Goal: Book appointment/travel/reservation

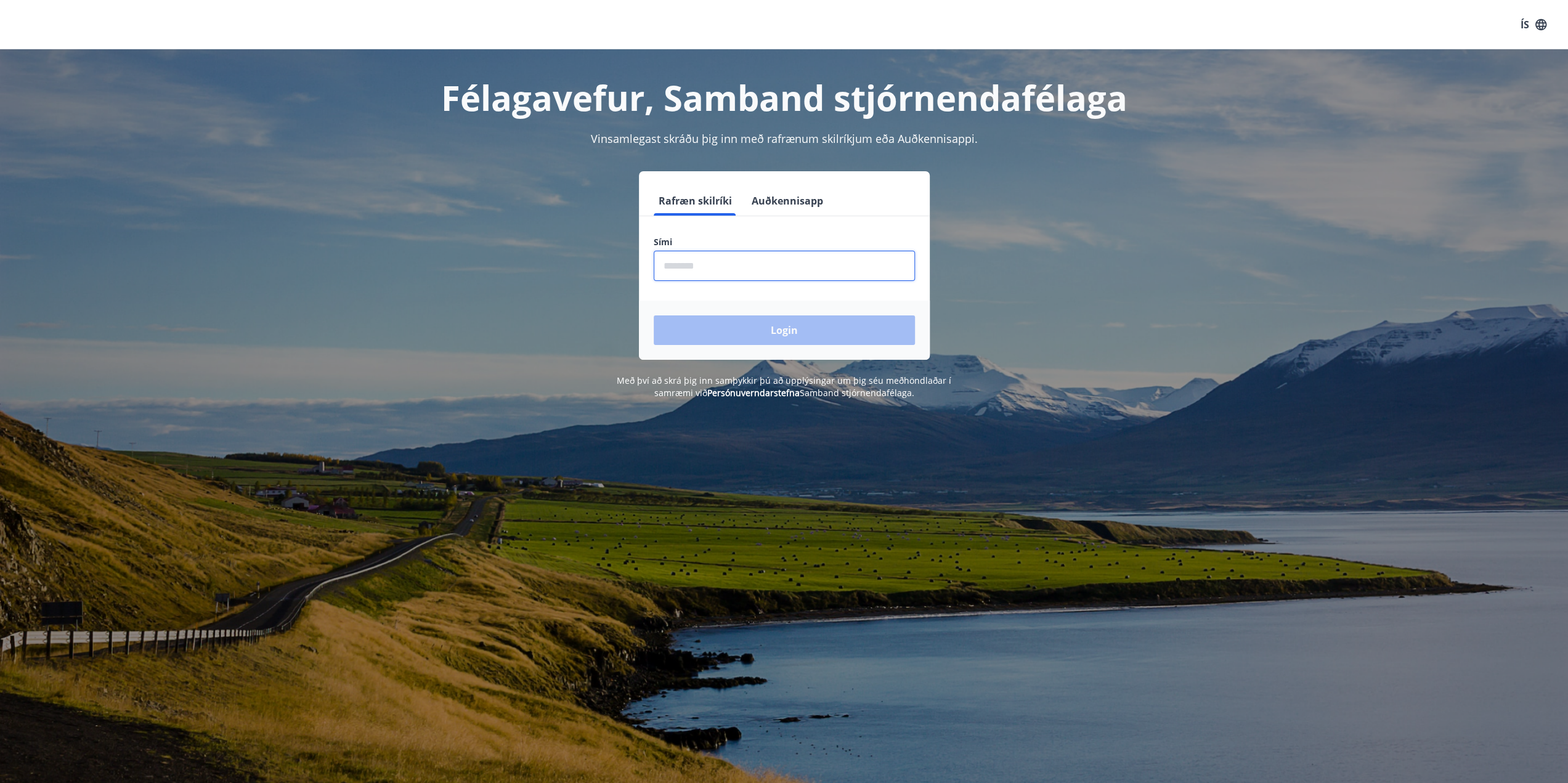
click at [716, 266] on input "phone" at bounding box center [784, 266] width 261 height 30
click at [749, 337] on div "Login" at bounding box center [784, 329] width 291 height 59
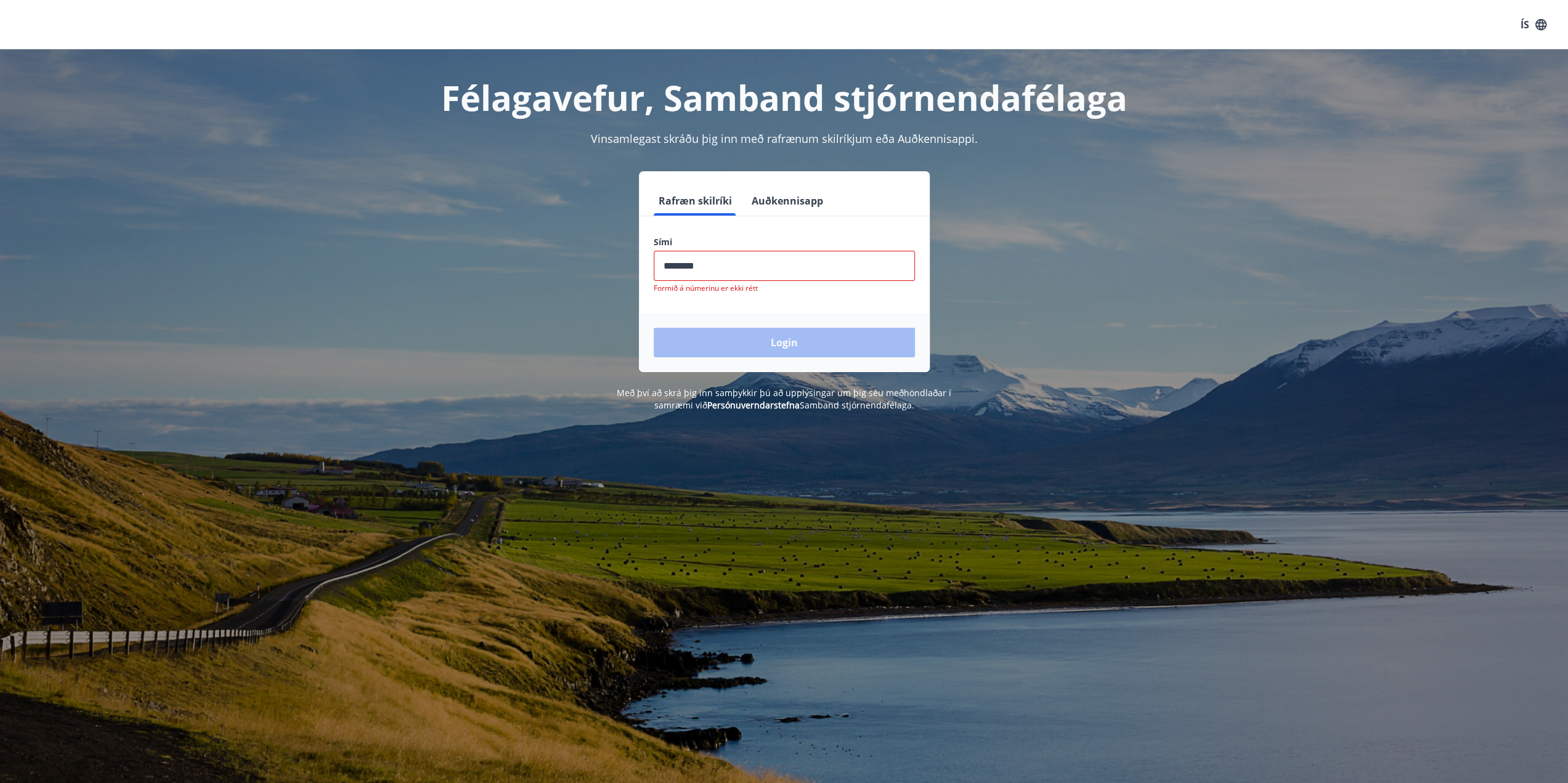
click at [689, 267] on input "phone" at bounding box center [784, 266] width 261 height 30
click at [686, 266] on input "phone" at bounding box center [784, 266] width 261 height 30
type input "*"
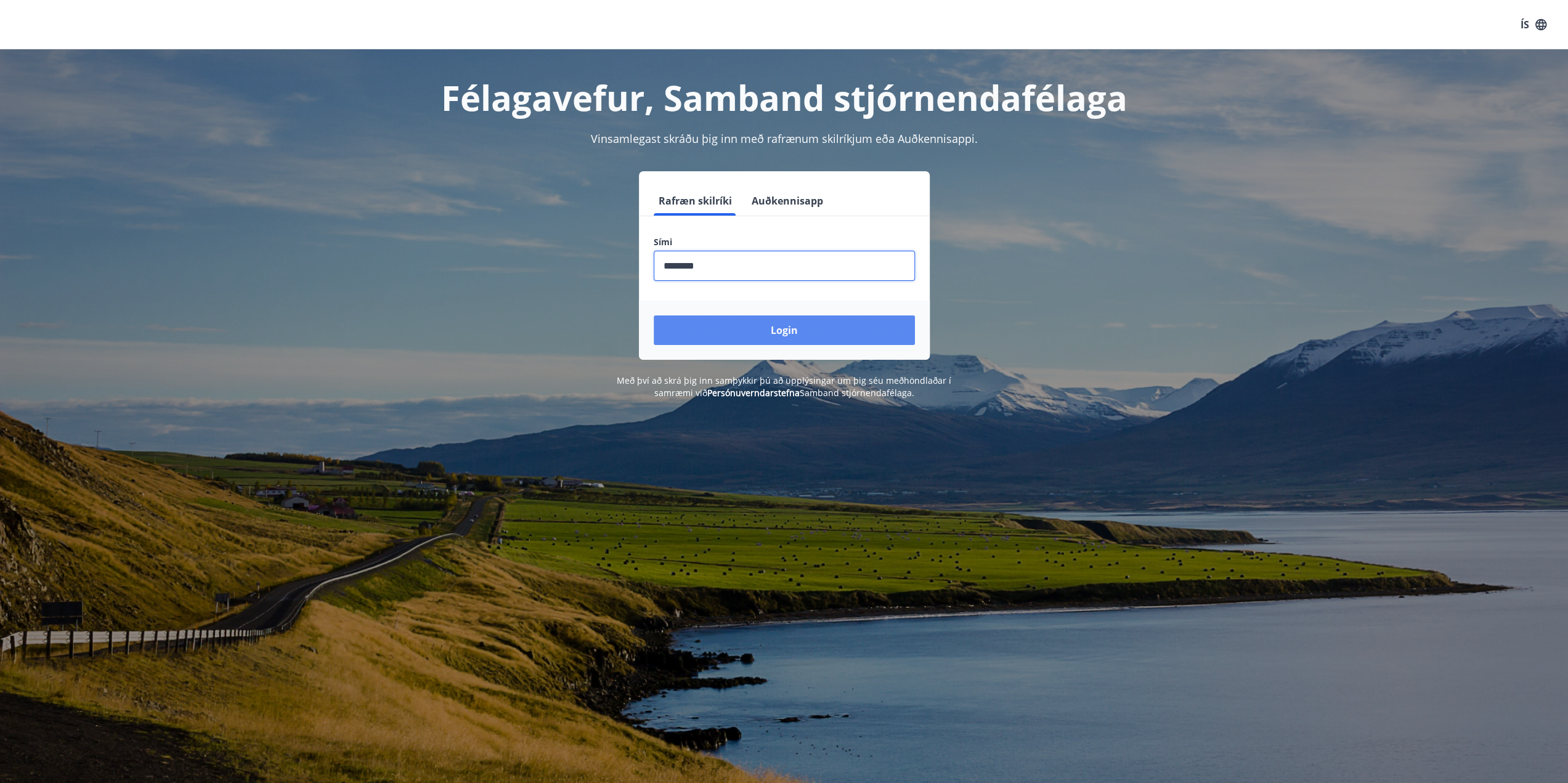
type input "********"
click at [778, 329] on button "Login" at bounding box center [784, 329] width 261 height 29
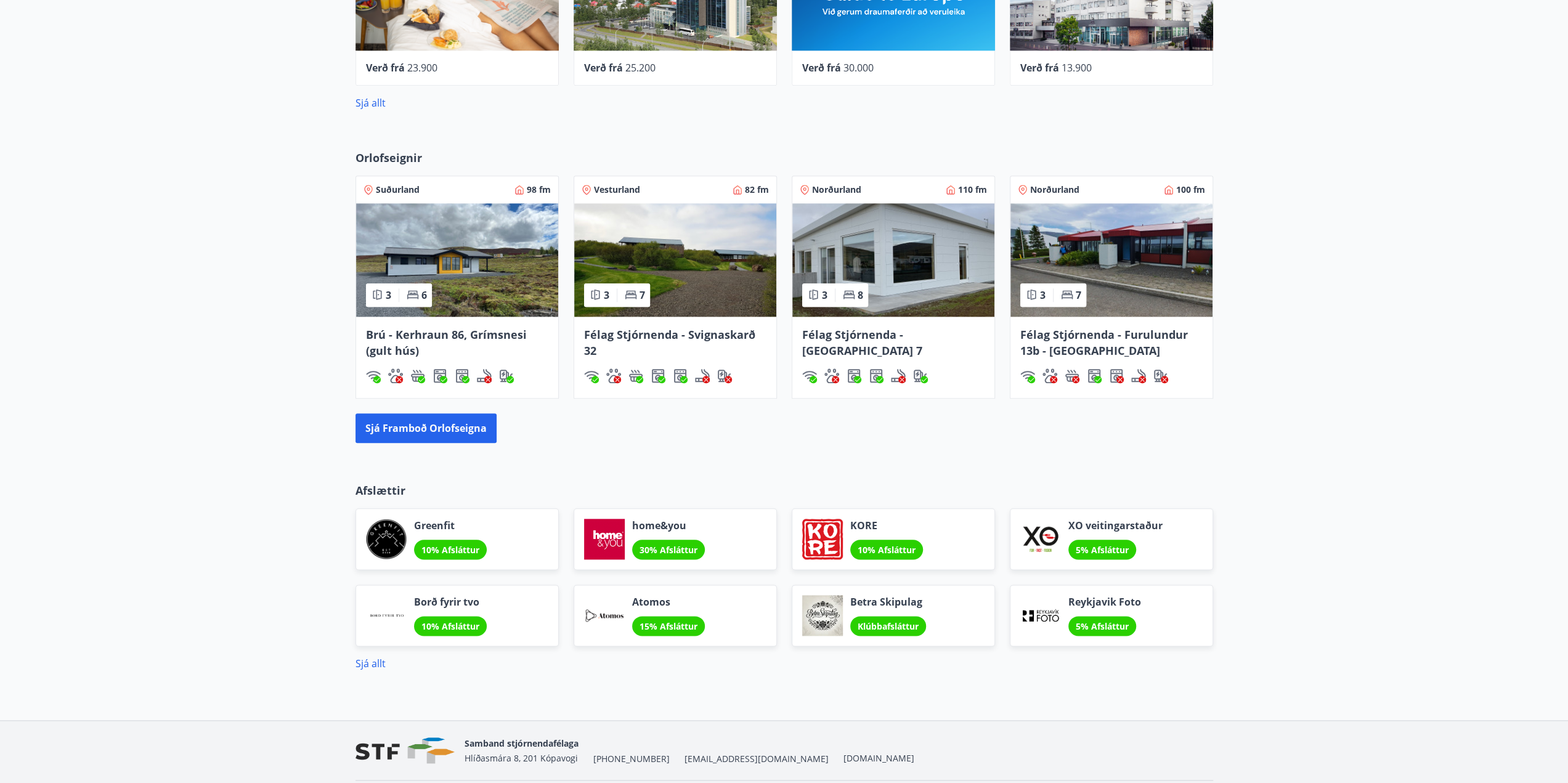
scroll to position [1252, 0]
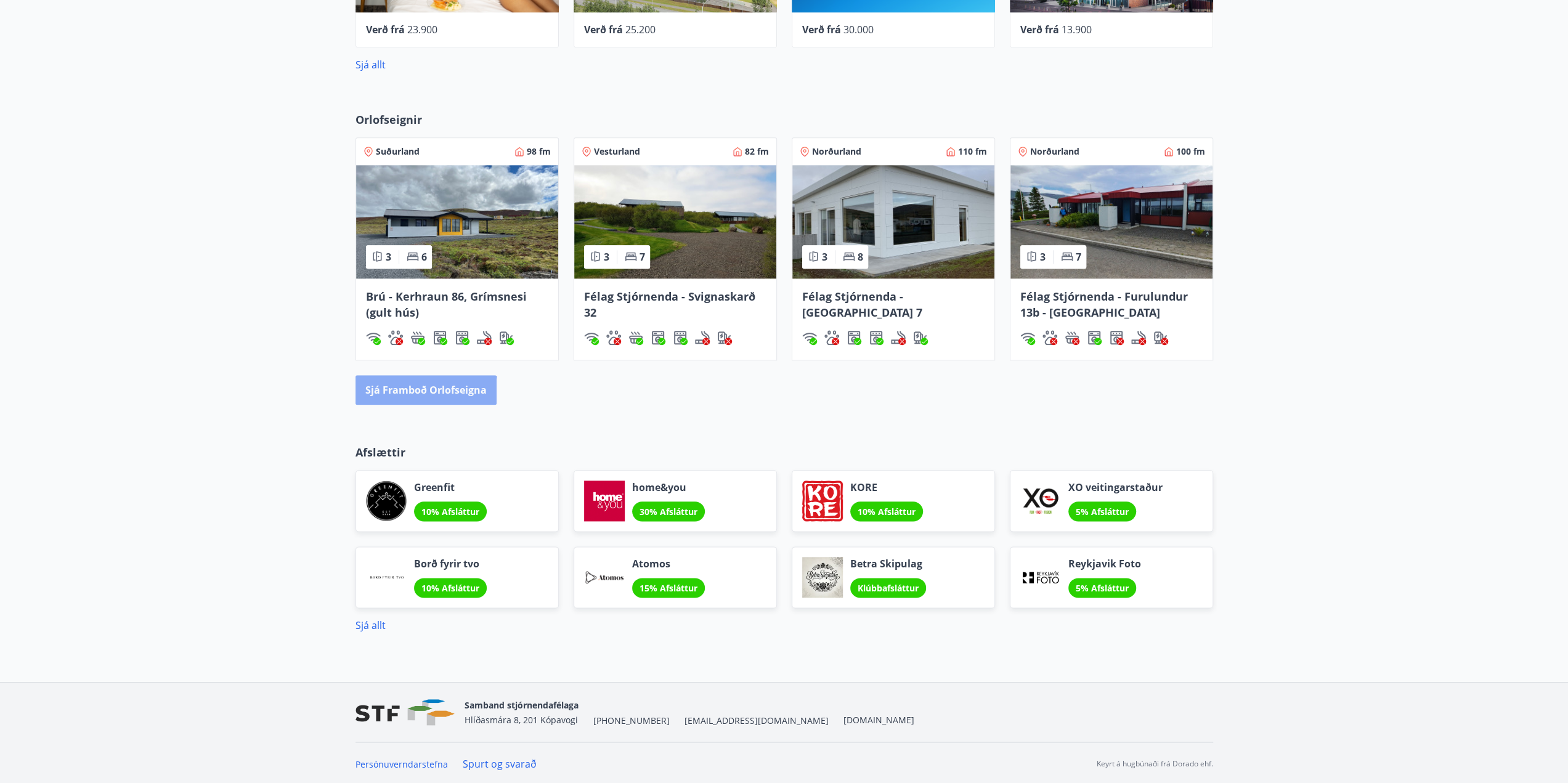
click at [418, 392] on button "Sjá framboð orlofseigna" at bounding box center [425, 390] width 141 height 29
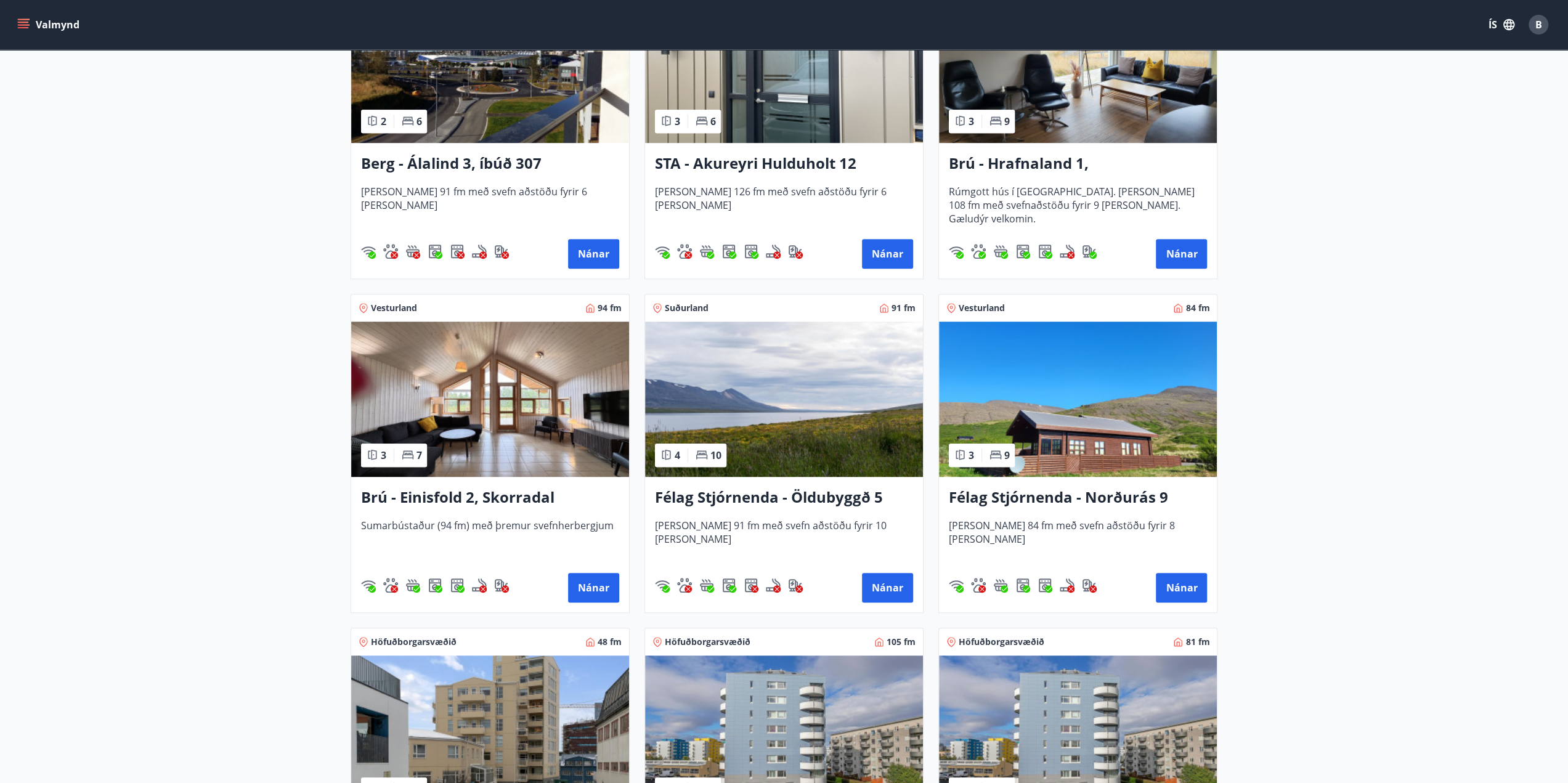
scroll to position [575, 0]
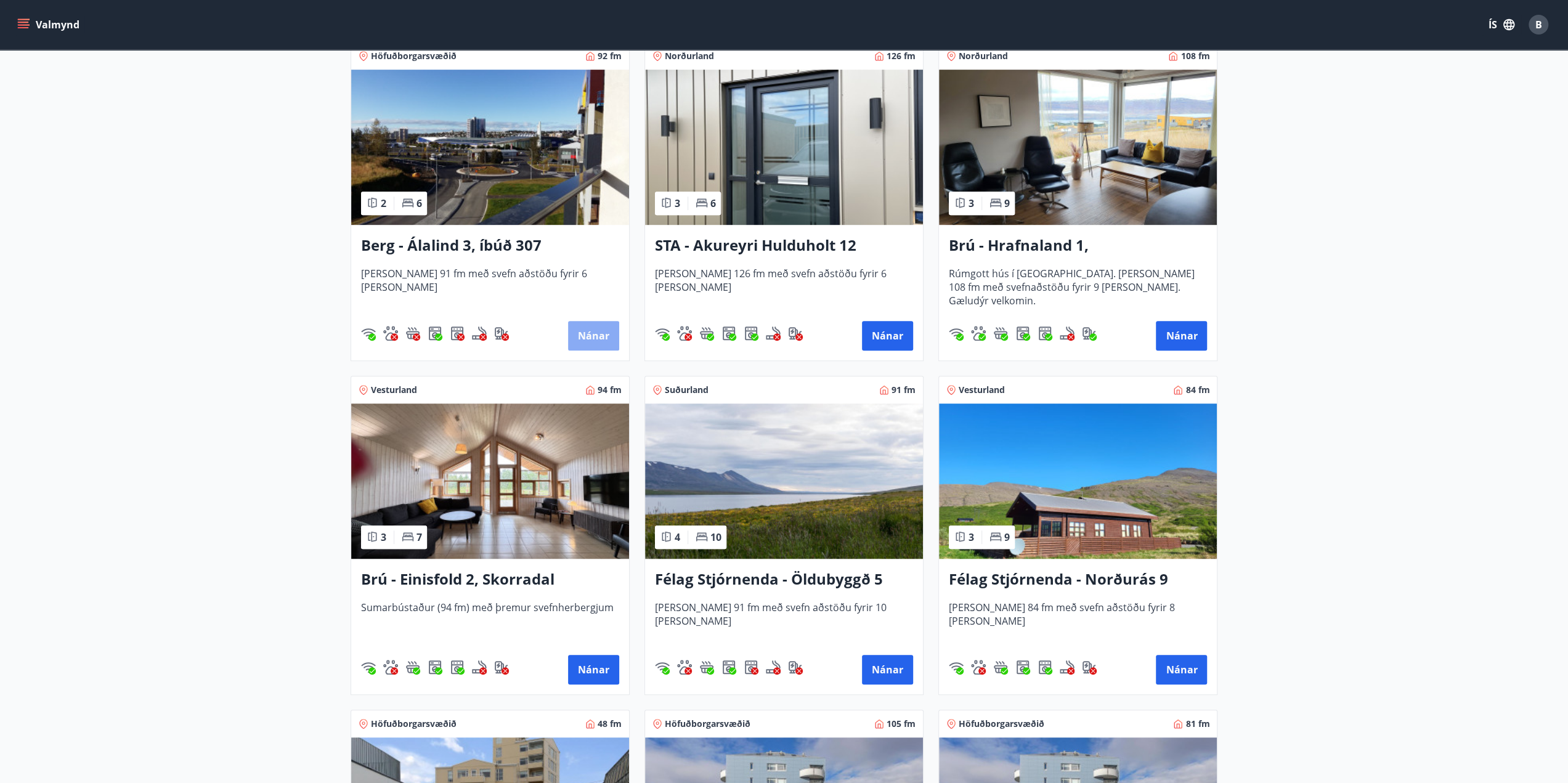
click at [586, 339] on button "Nánar" at bounding box center [594, 335] width 51 height 29
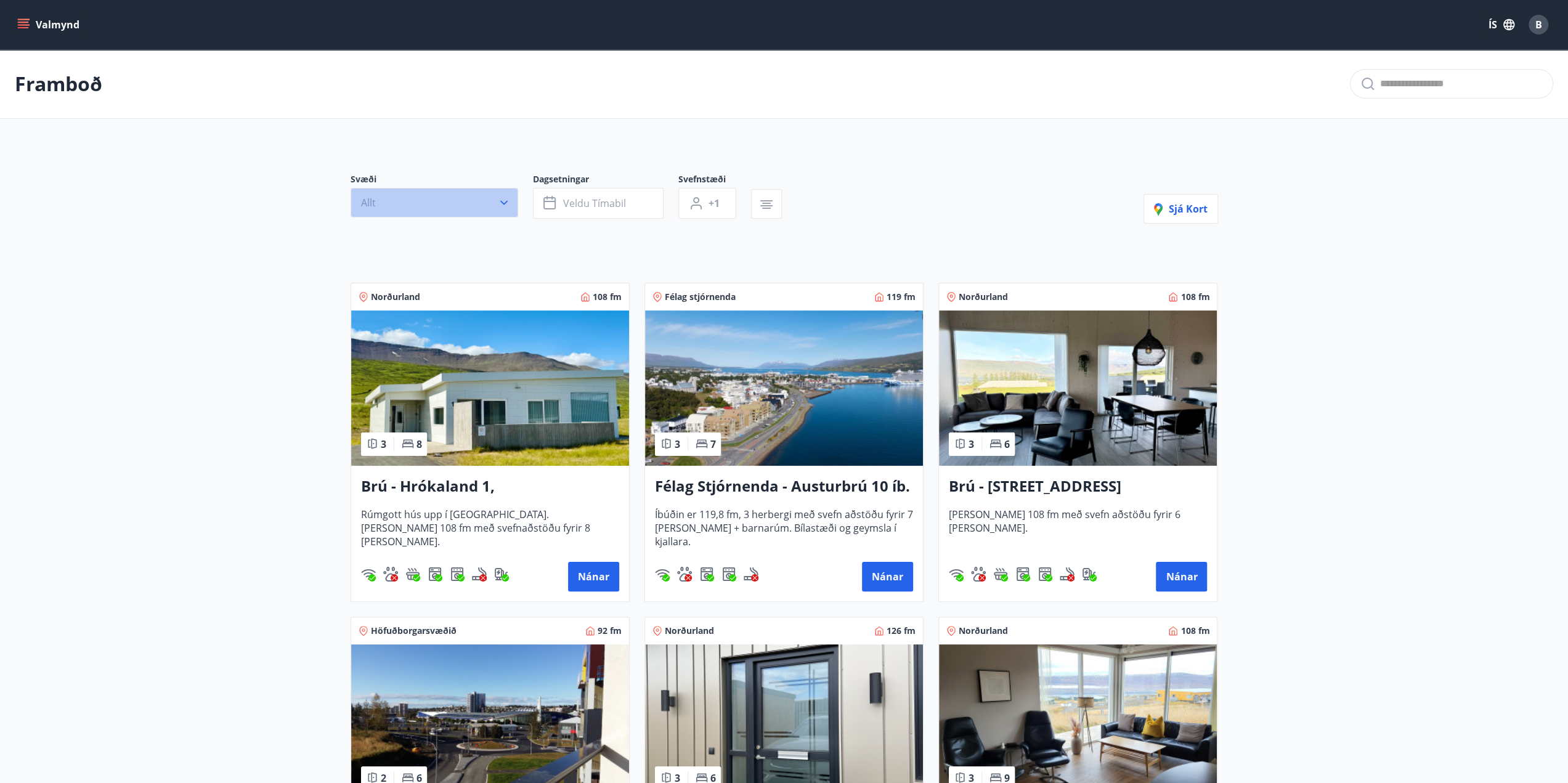
click at [397, 198] on button "Allt" at bounding box center [434, 202] width 167 height 29
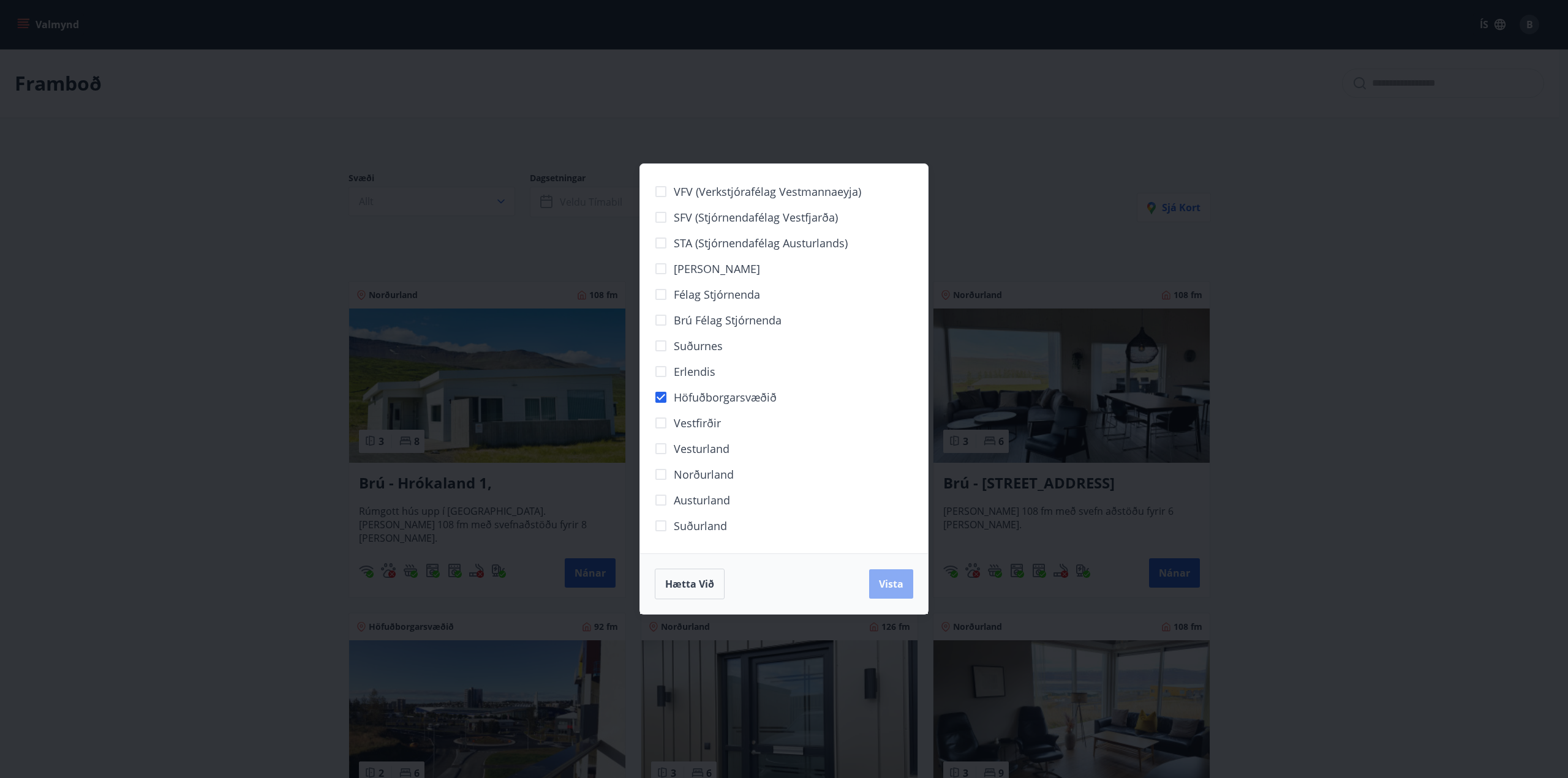
click at [901, 588] on span "Vista" at bounding box center [891, 584] width 25 height 13
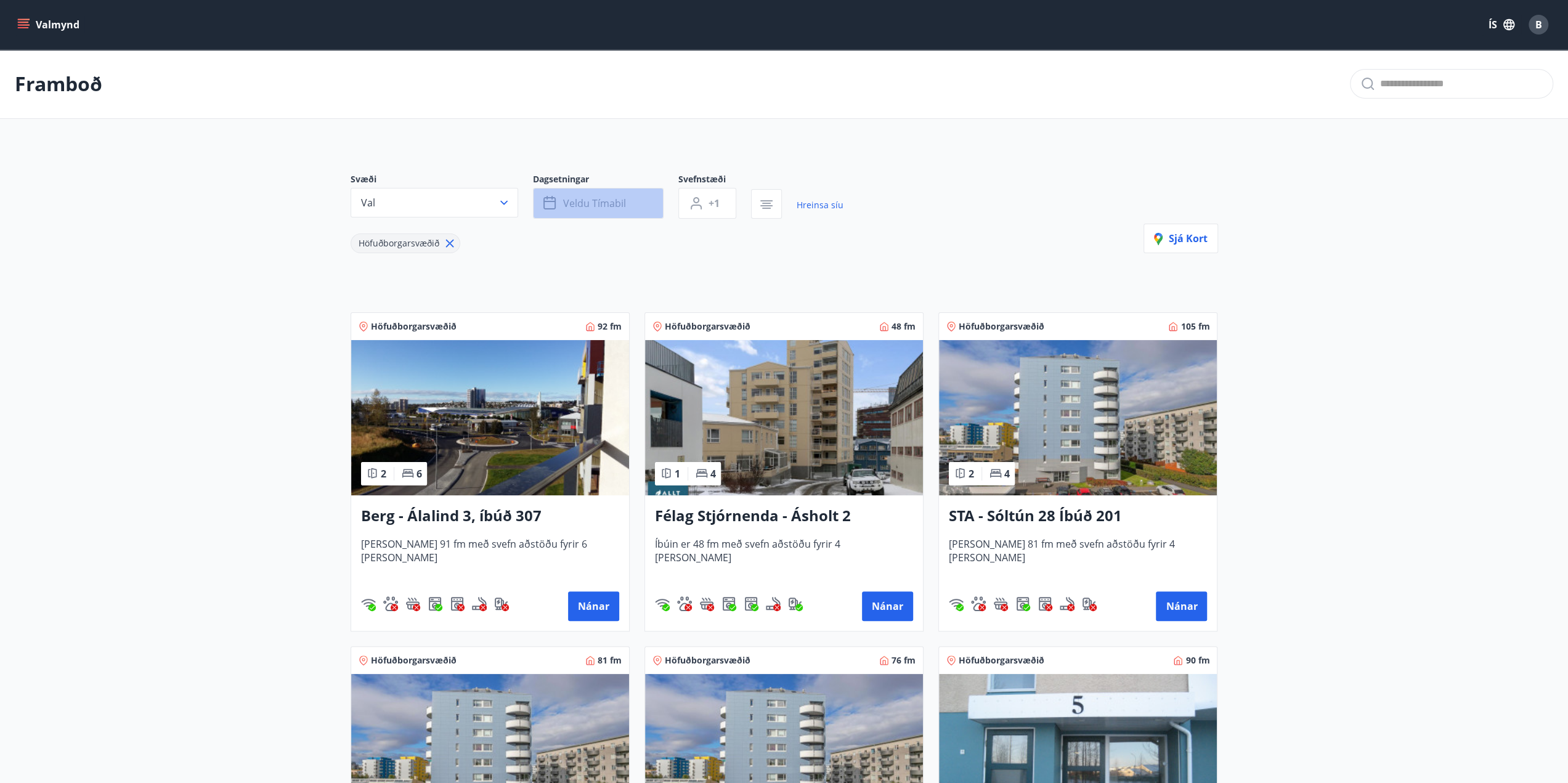
click at [614, 205] on span "Veldu tímabil" at bounding box center [594, 203] width 63 height 13
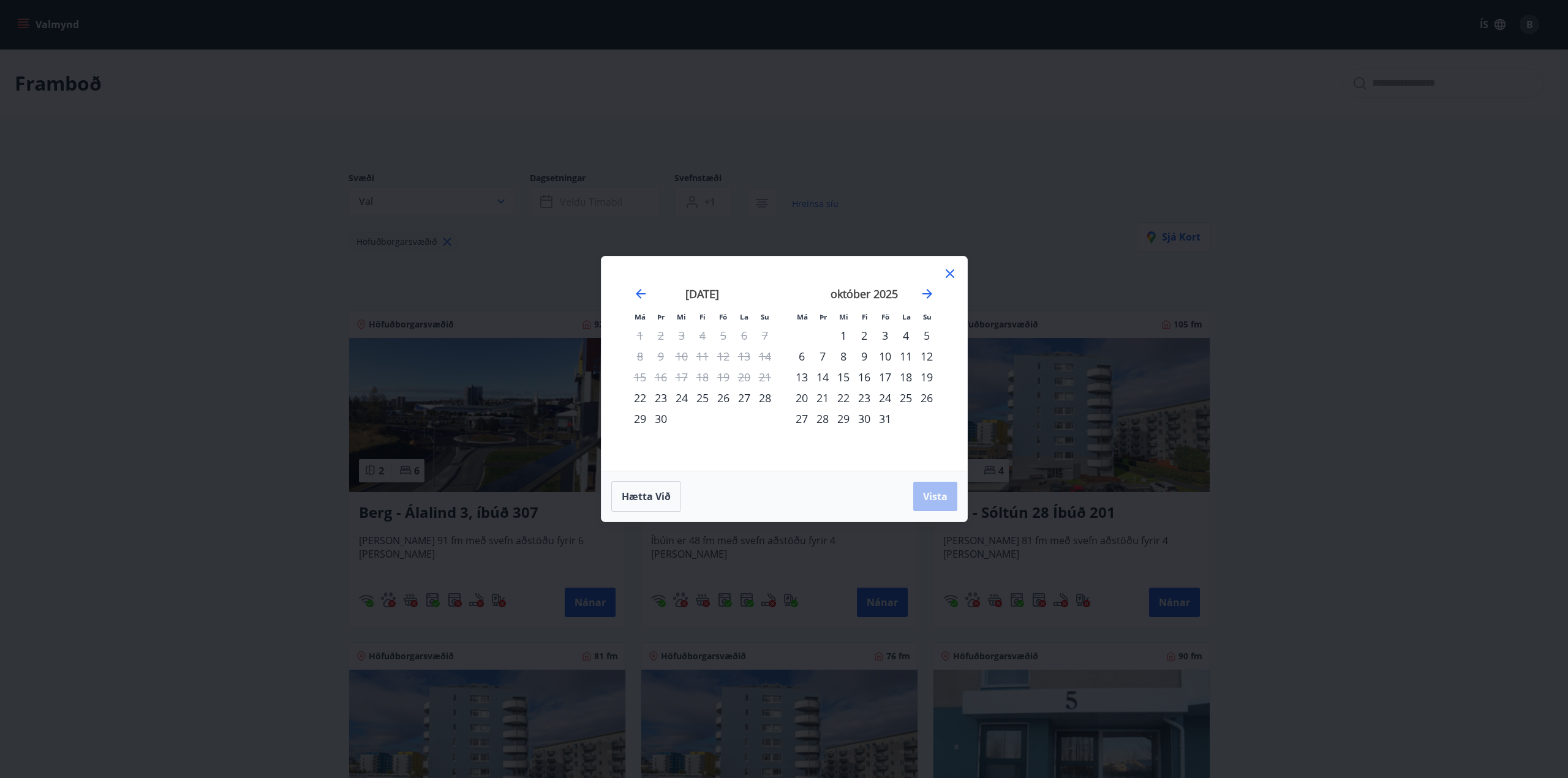
click at [882, 357] on div "10" at bounding box center [885, 356] width 21 height 21
click at [799, 377] on div "13" at bounding box center [802, 378] width 21 height 21
click at [943, 494] on span "Vista" at bounding box center [935, 495] width 25 height 13
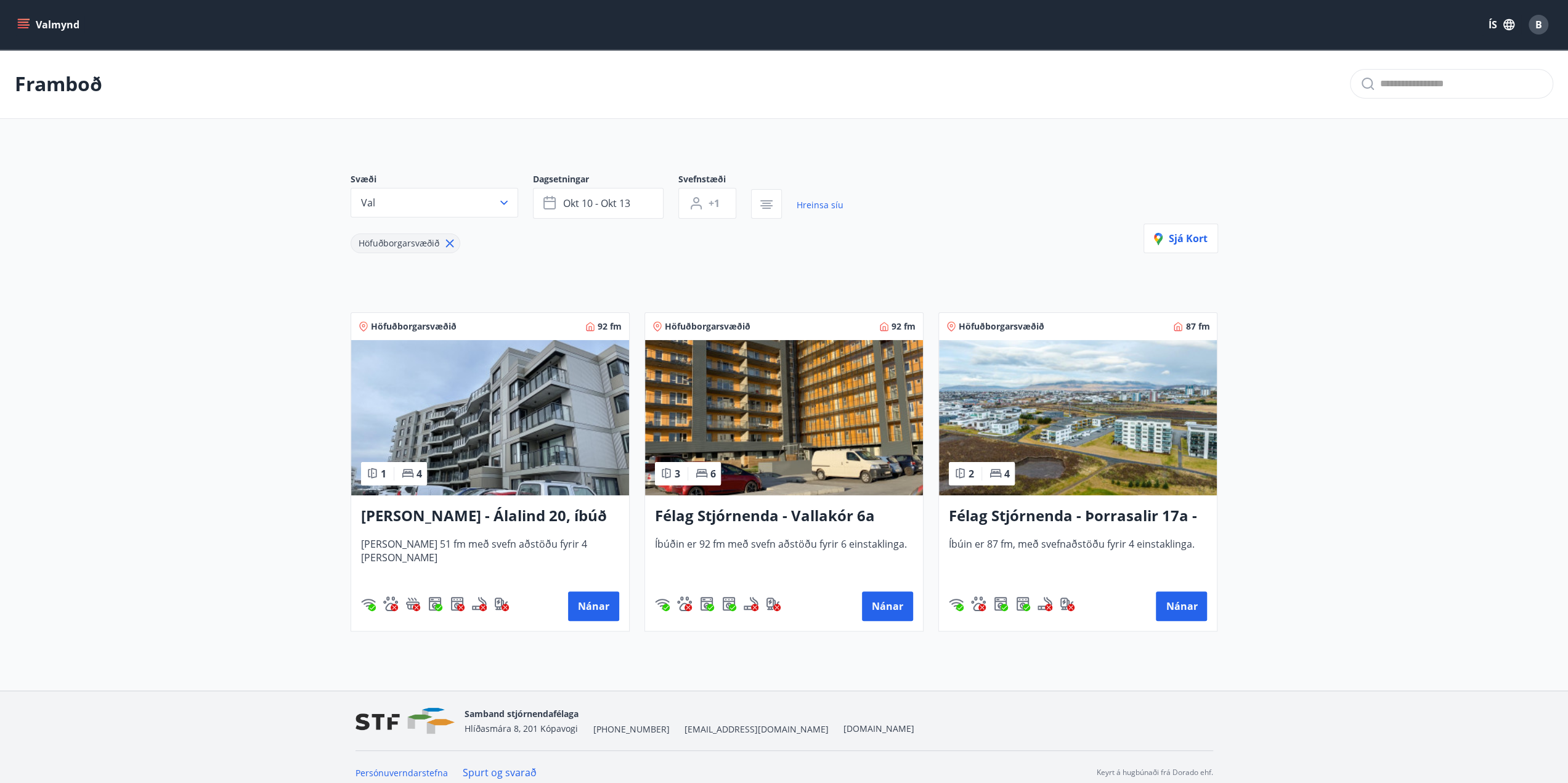
click at [439, 516] on h3 "[PERSON_NAME] - Álalind 20, íbúð 406" at bounding box center [490, 516] width 258 height 22
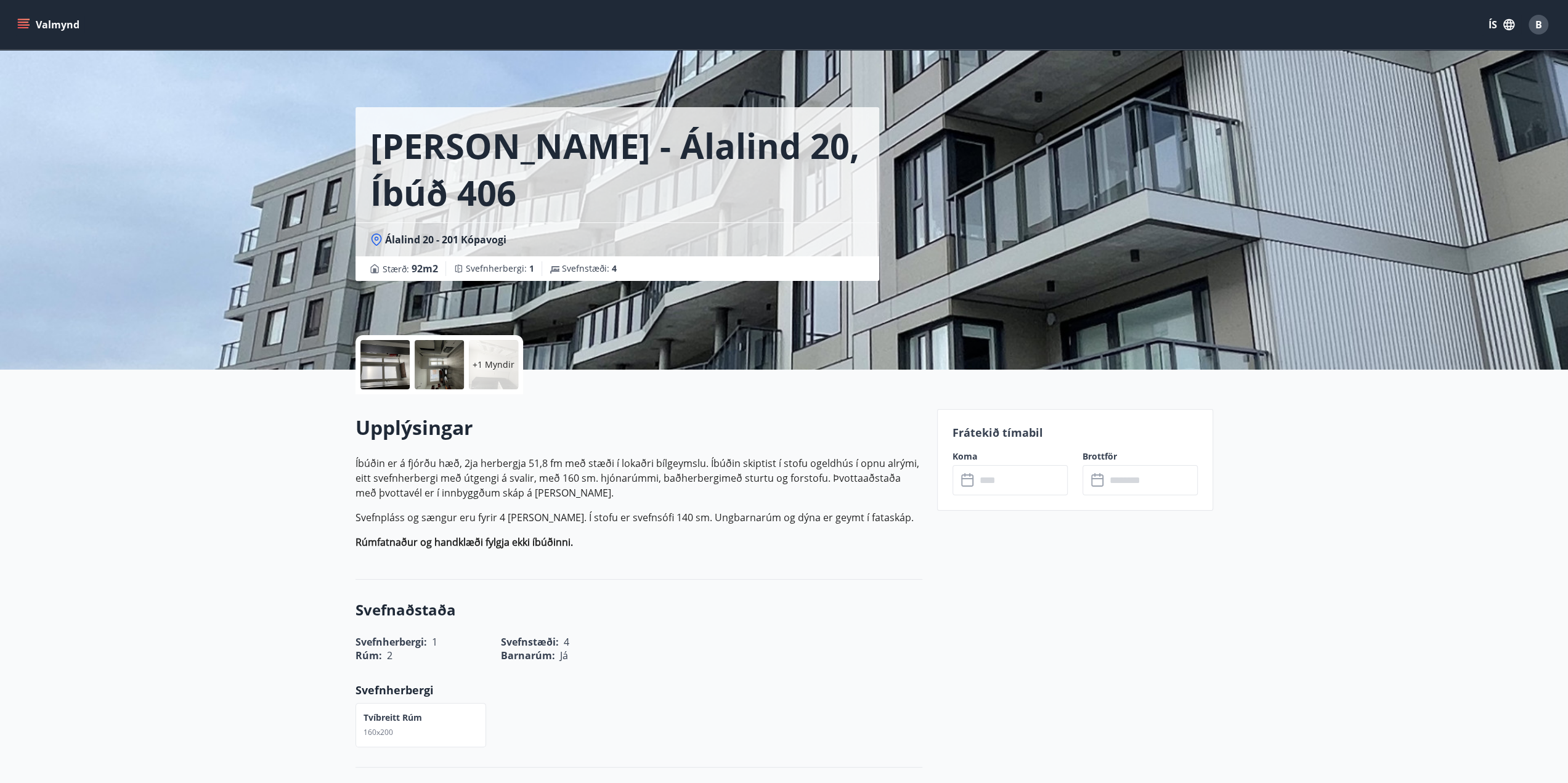
click at [973, 477] on icon at bounding box center [968, 480] width 15 height 15
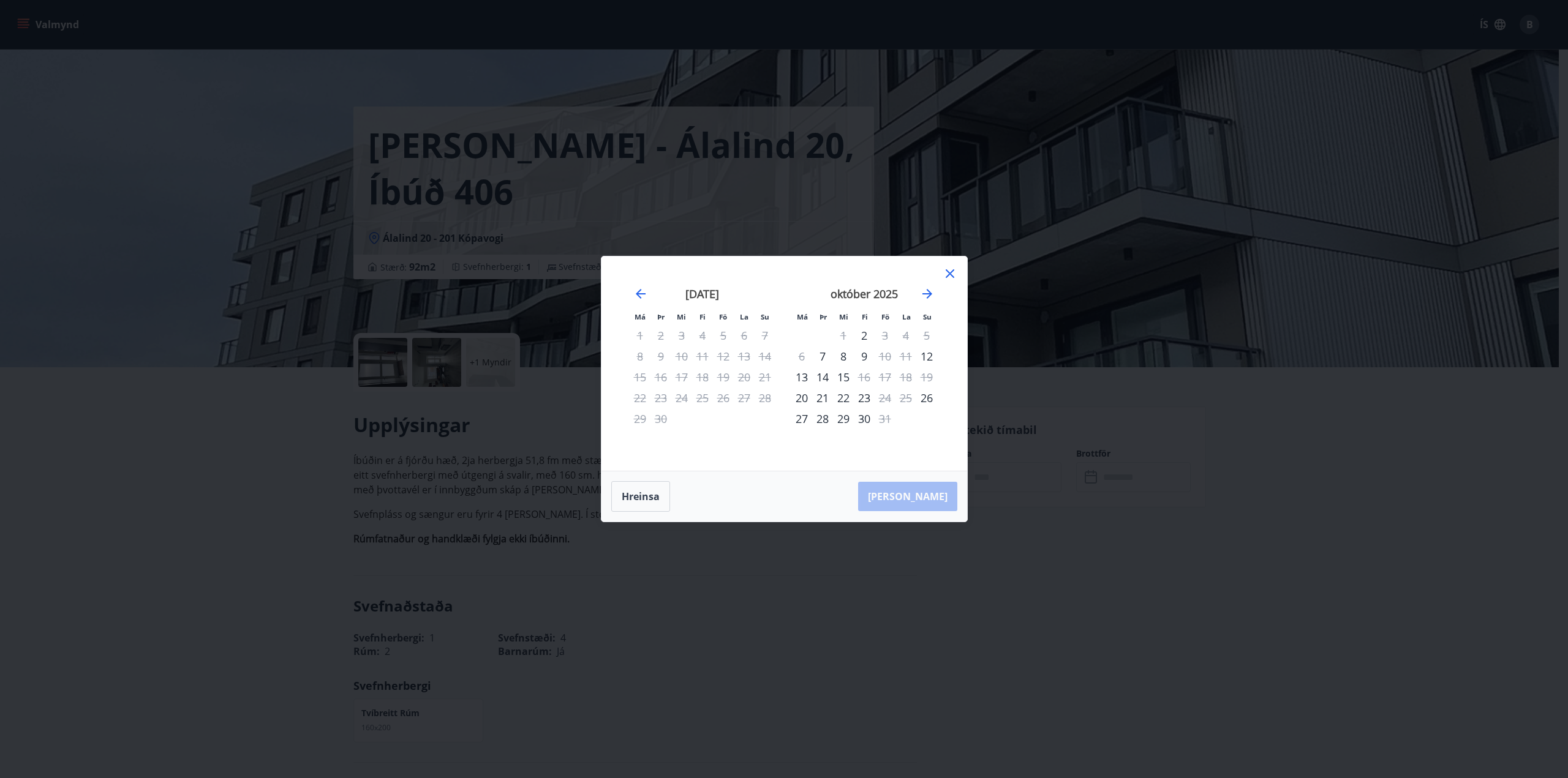
drag, startPoint x: 945, startPoint y: 270, endPoint x: 865, endPoint y: 379, distance: 135.2
click at [945, 273] on icon at bounding box center [950, 274] width 15 height 15
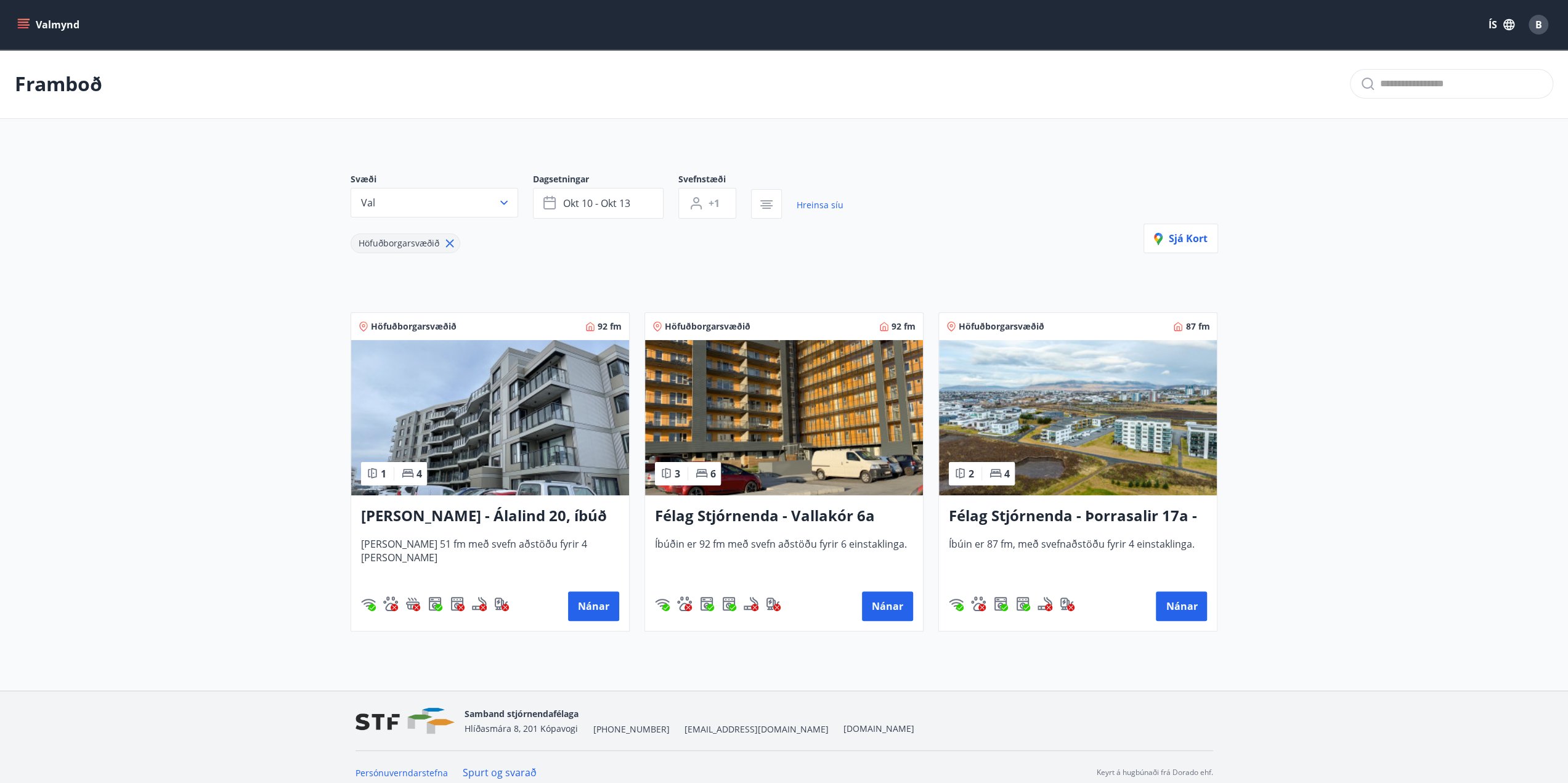
click at [764, 516] on h3 "Félag Stjórnenda - Vallakór 6a" at bounding box center [783, 516] width 258 height 22
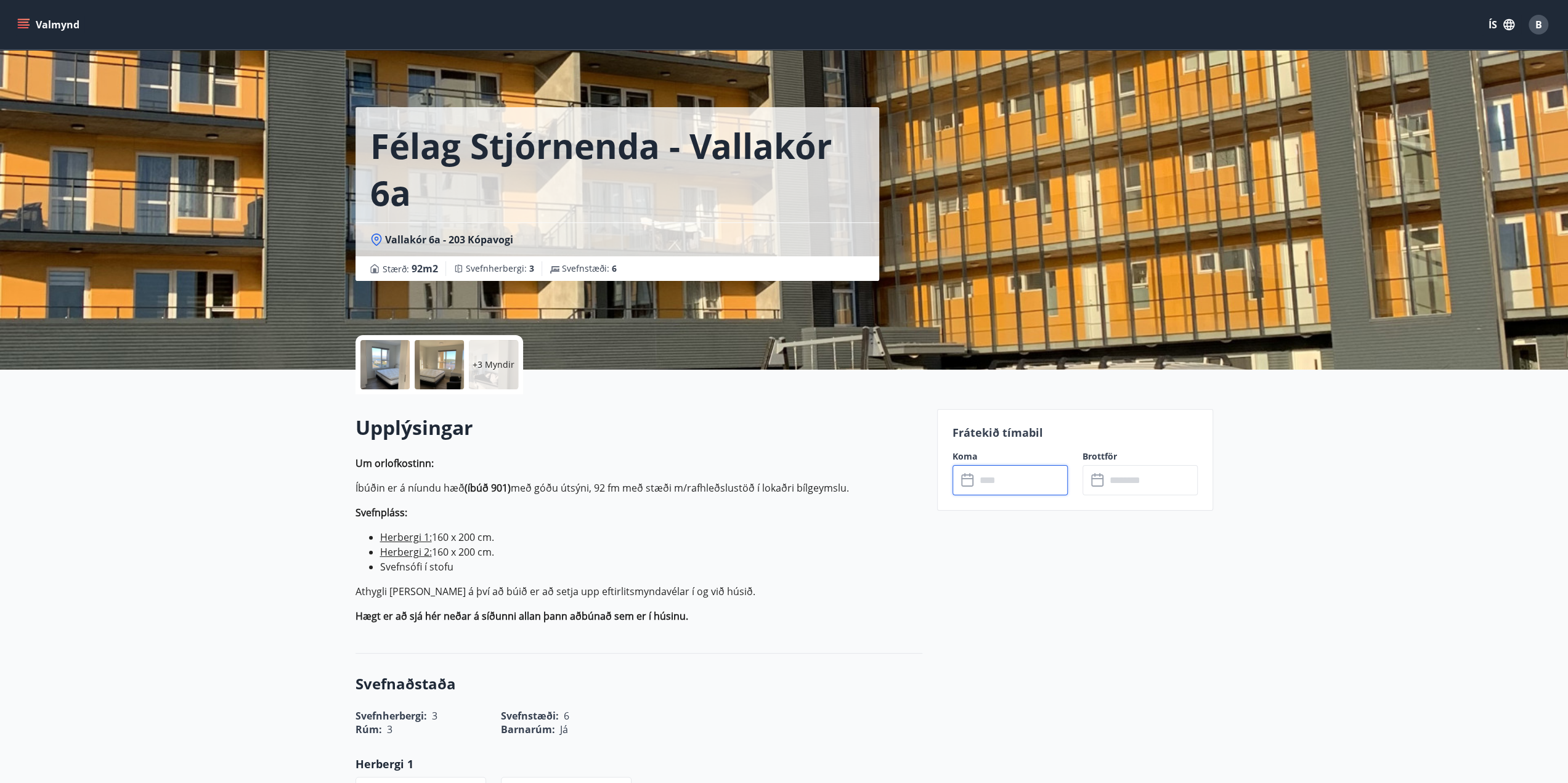
click at [991, 477] on input "text" at bounding box center [1022, 480] width 92 height 30
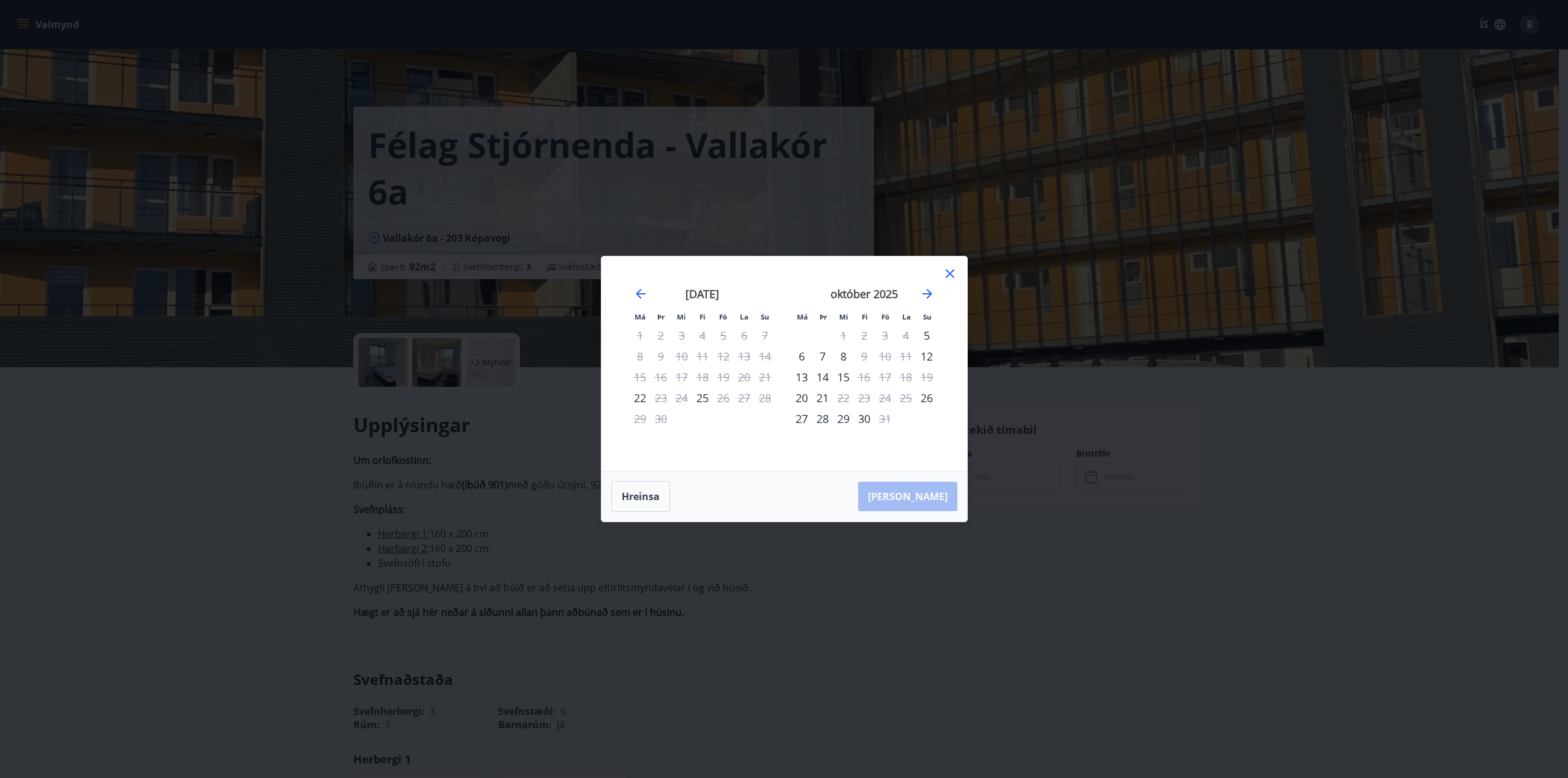
click at [1143, 596] on div "Má Þr Mi Fi Fö La Su Má Þr Mi Fi Fö La Su [DATE] 1 2 3 4 5 6 7 8 9 10 11 12 13 …" at bounding box center [784, 389] width 1568 height 778
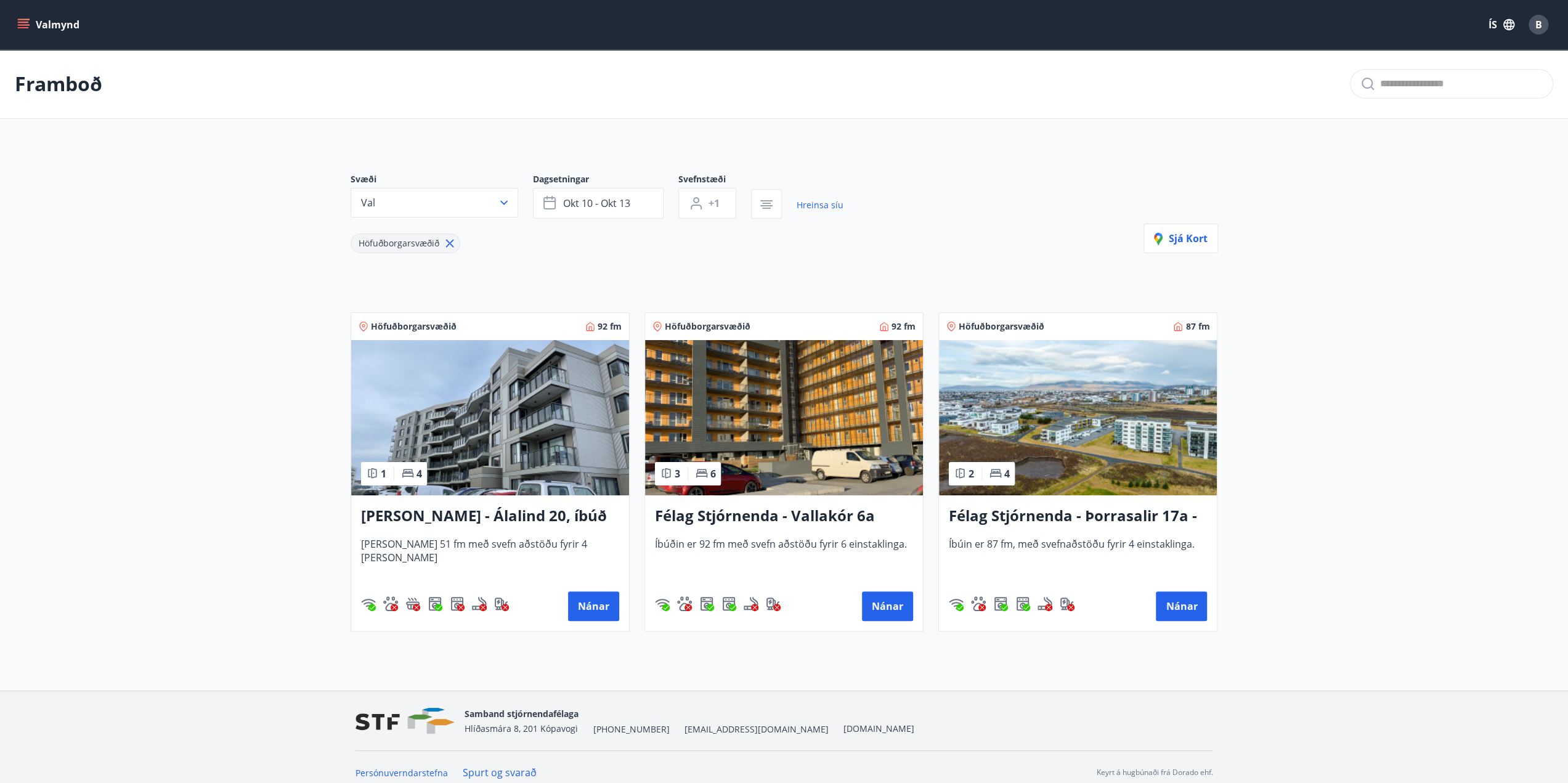
click at [1130, 516] on h3 "Félag Stjórnenda - Þorrasalir 17a - 211" at bounding box center [1077, 516] width 258 height 22
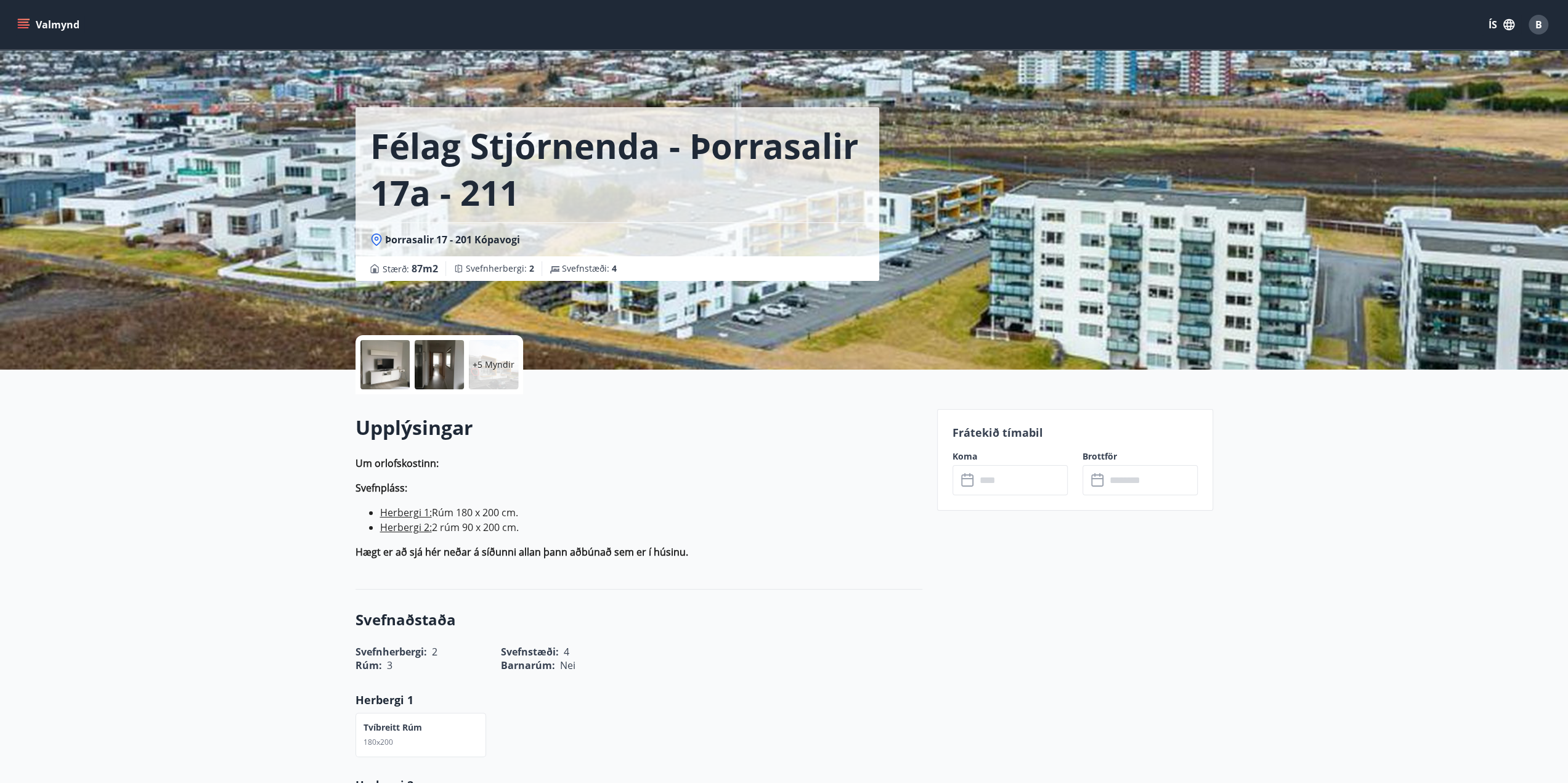
click at [1010, 483] on input "text" at bounding box center [1022, 480] width 92 height 30
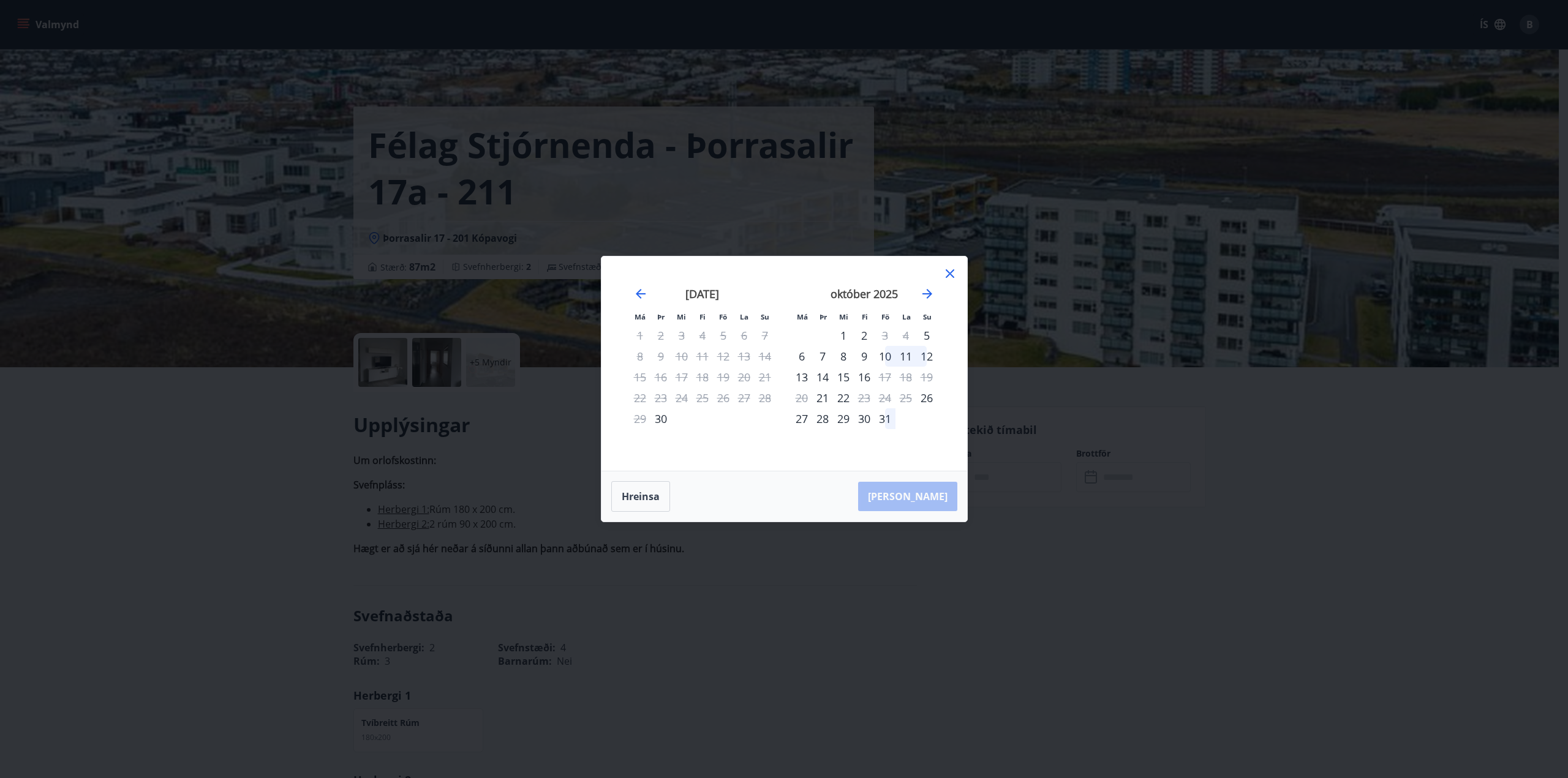
click at [882, 359] on div "10" at bounding box center [885, 356] width 21 height 21
click at [801, 378] on div "13" at bounding box center [802, 378] width 21 height 21
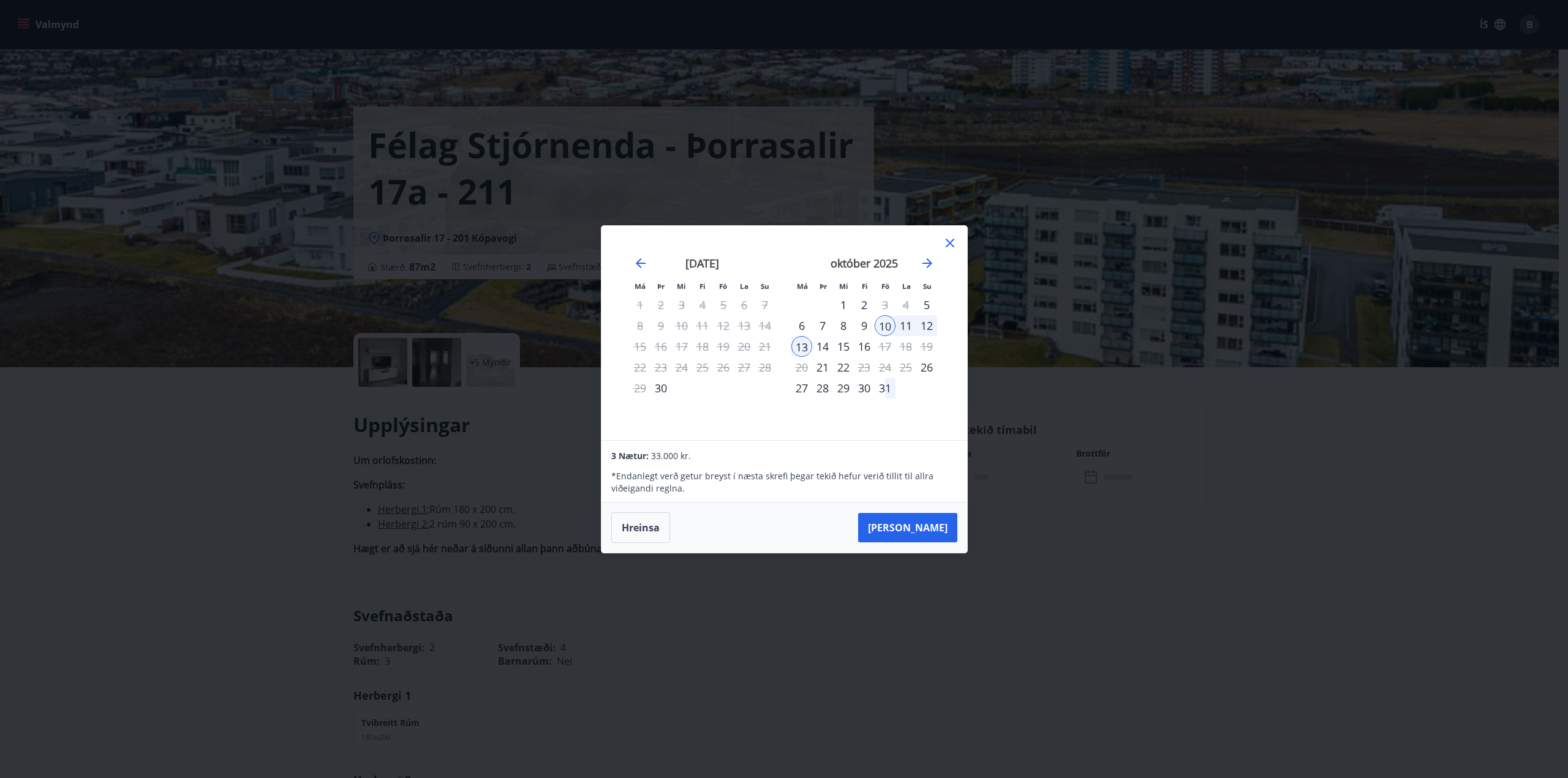
drag, startPoint x: 770, startPoint y: 233, endPoint x: 785, endPoint y: 247, distance: 20.5
click at [787, 248] on div "Má Þr Mi Fi Fö La Su Má Þr Mi Fi Fö La Su [DATE] 1 2 3 4 5 6 7 8 9 10 11 12 13 …" at bounding box center [784, 333] width 365 height 214
click at [916, 528] on button "[PERSON_NAME]" at bounding box center [908, 527] width 99 height 29
click at [1546, 58] on icon "Close" at bounding box center [1542, 61] width 15 height 15
click at [917, 524] on button "[PERSON_NAME]" at bounding box center [908, 527] width 99 height 29
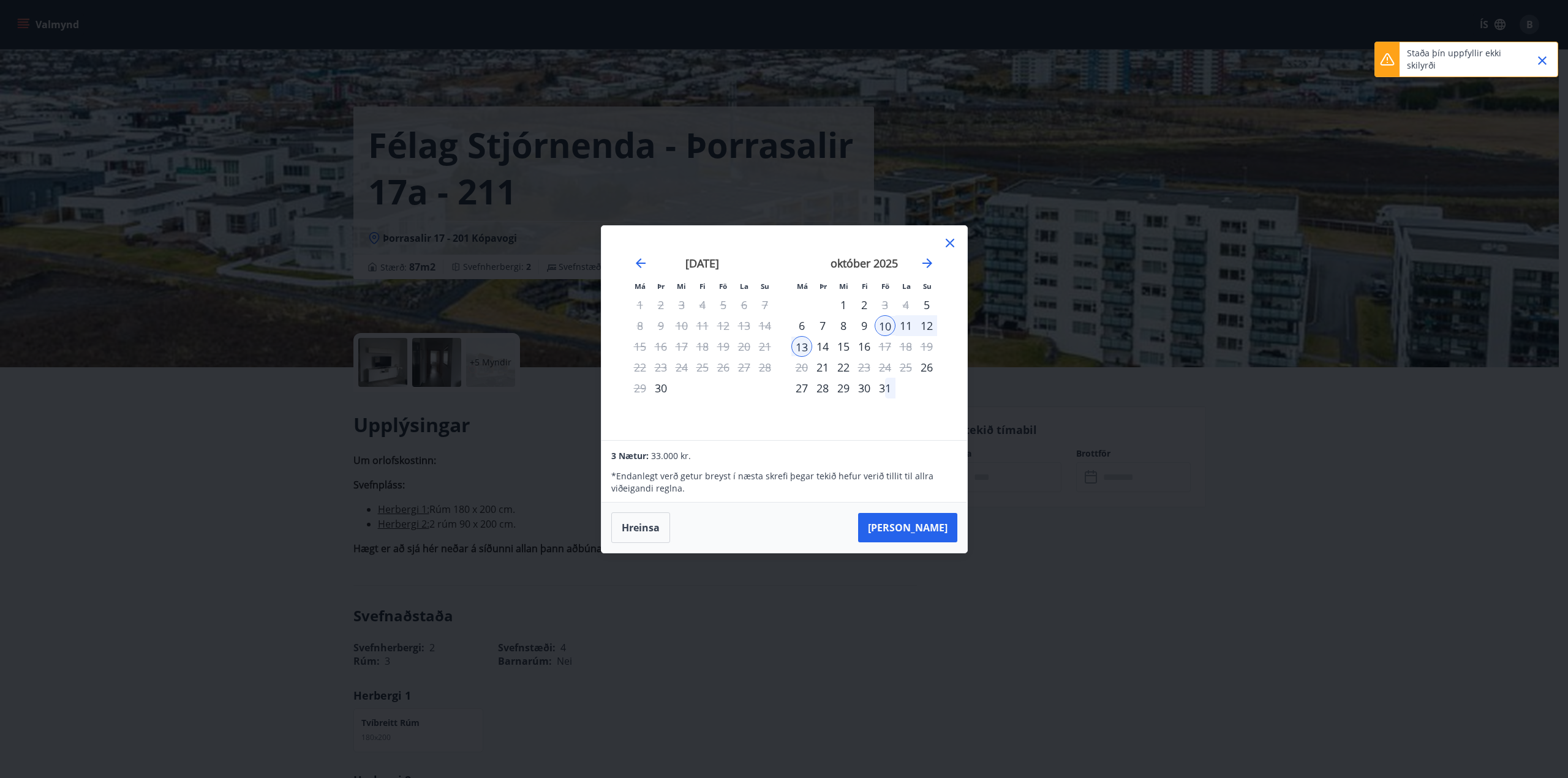
click at [1545, 58] on icon "Close" at bounding box center [1542, 61] width 9 height 9
click at [951, 240] on icon at bounding box center [950, 243] width 15 height 15
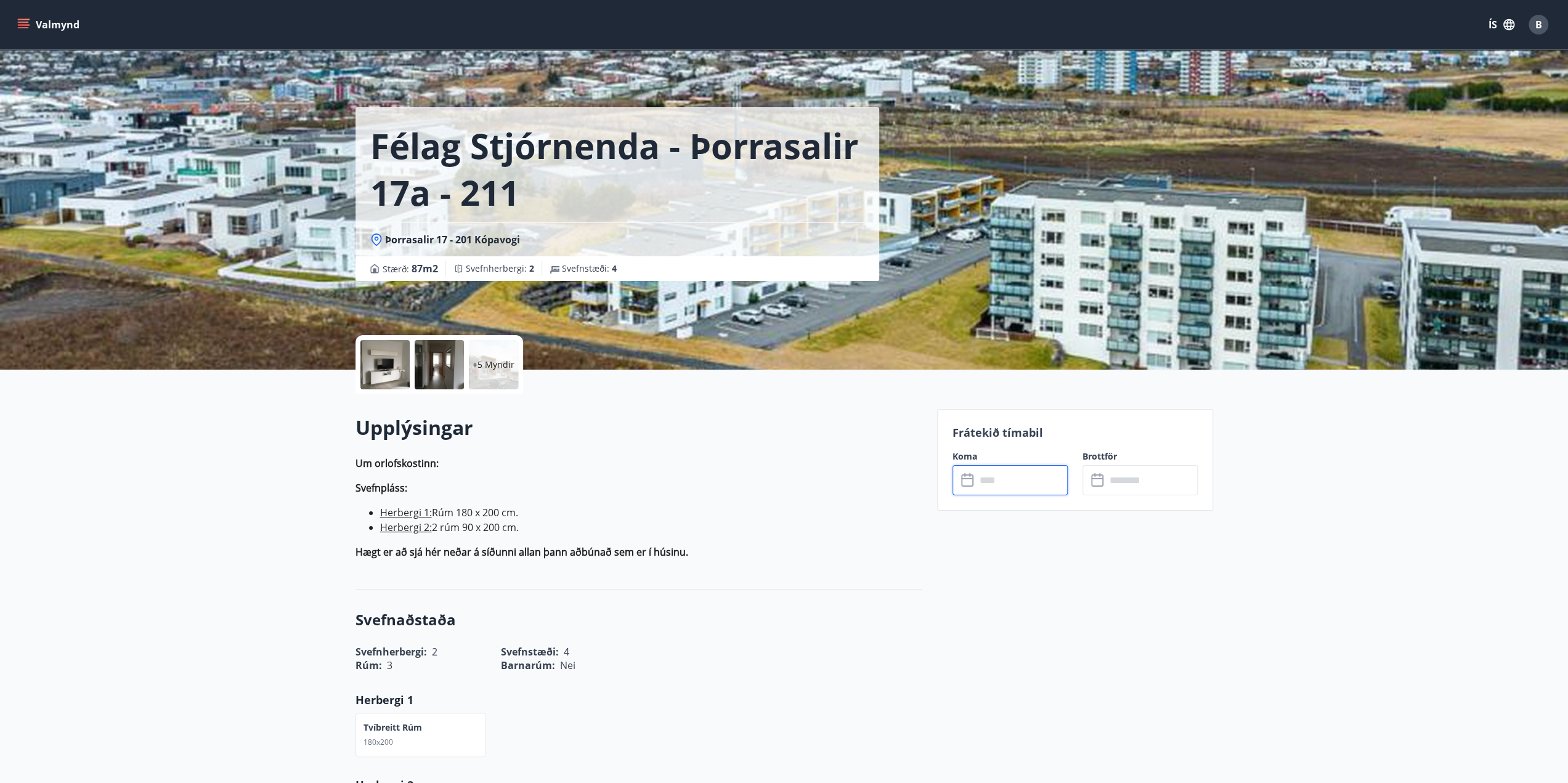
click at [832, 569] on div "Upplýsingar Um orlofskostinn: Svefnpláss: Herbergi 1: Rúm 180 x 200 cm. Herberg…" at bounding box center [639, 491] width 567 height 155
click at [1545, 24] on div "B" at bounding box center [1539, 25] width 19 height 19
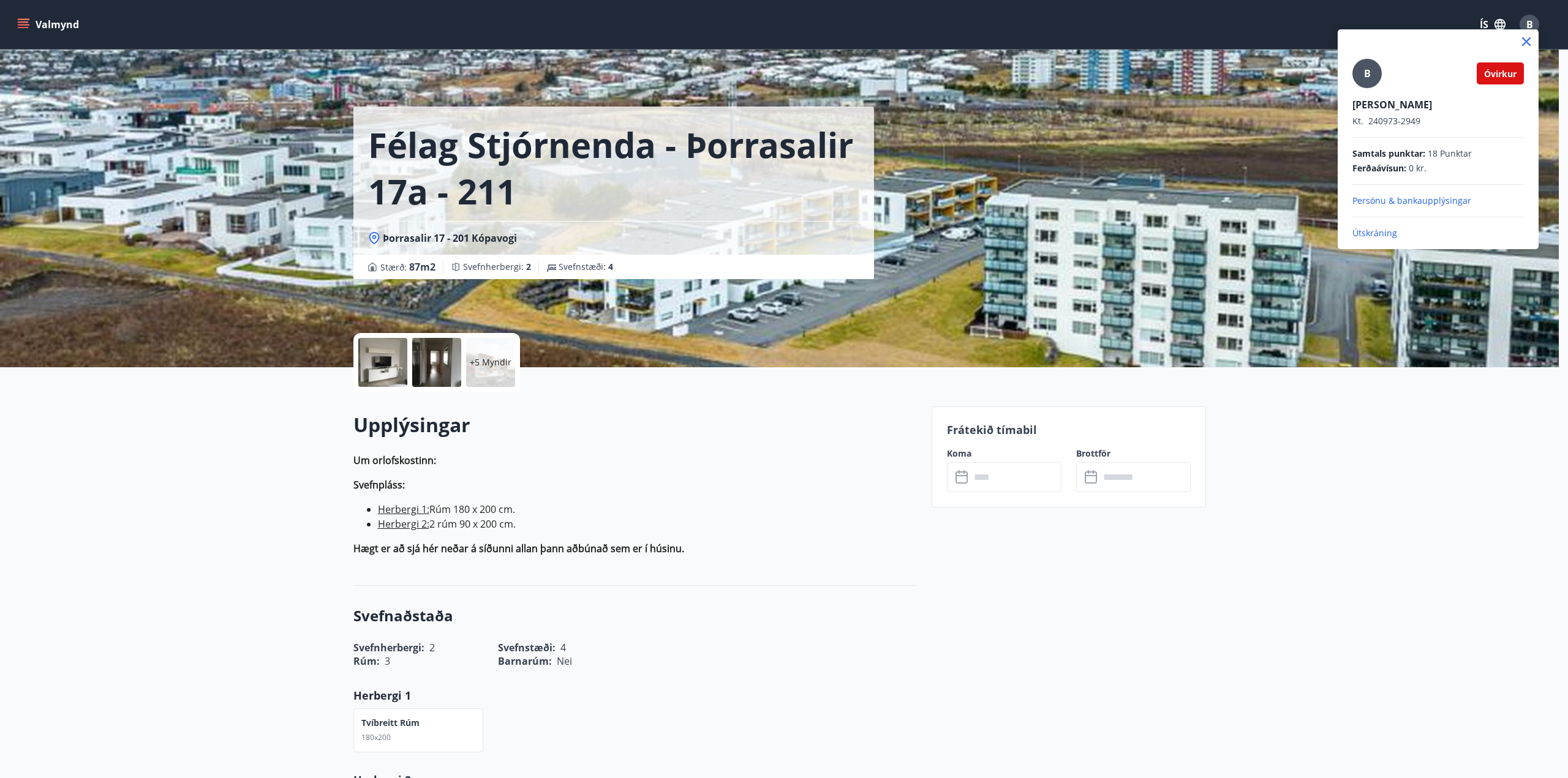
click at [1527, 43] on icon at bounding box center [1526, 41] width 15 height 15
